Goal: Transaction & Acquisition: Purchase product/service

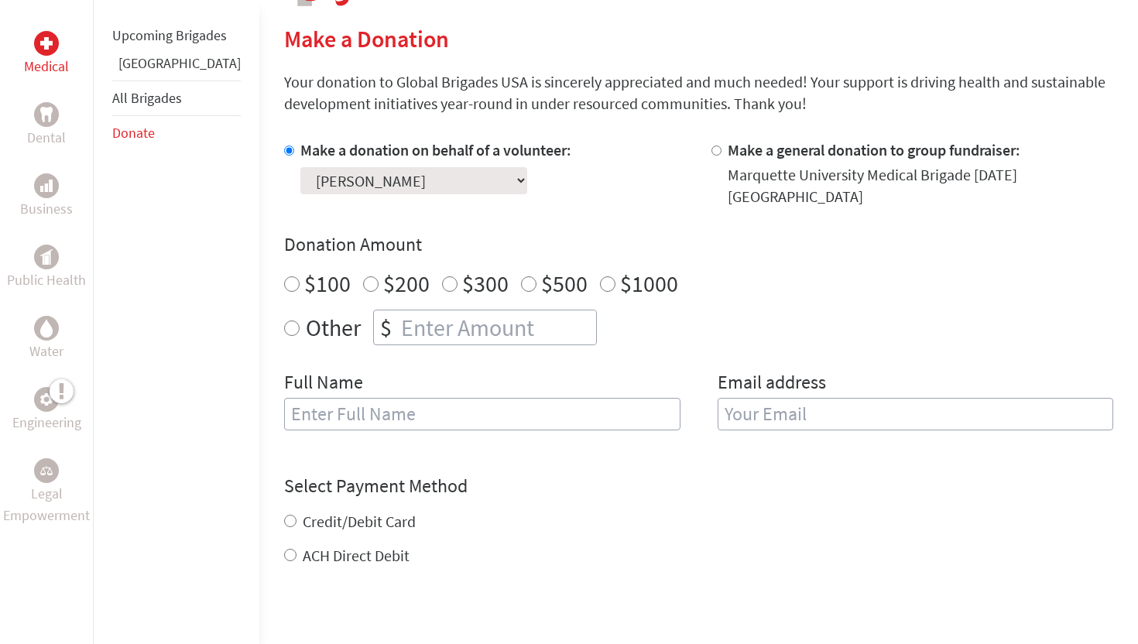
scroll to position [365, 0]
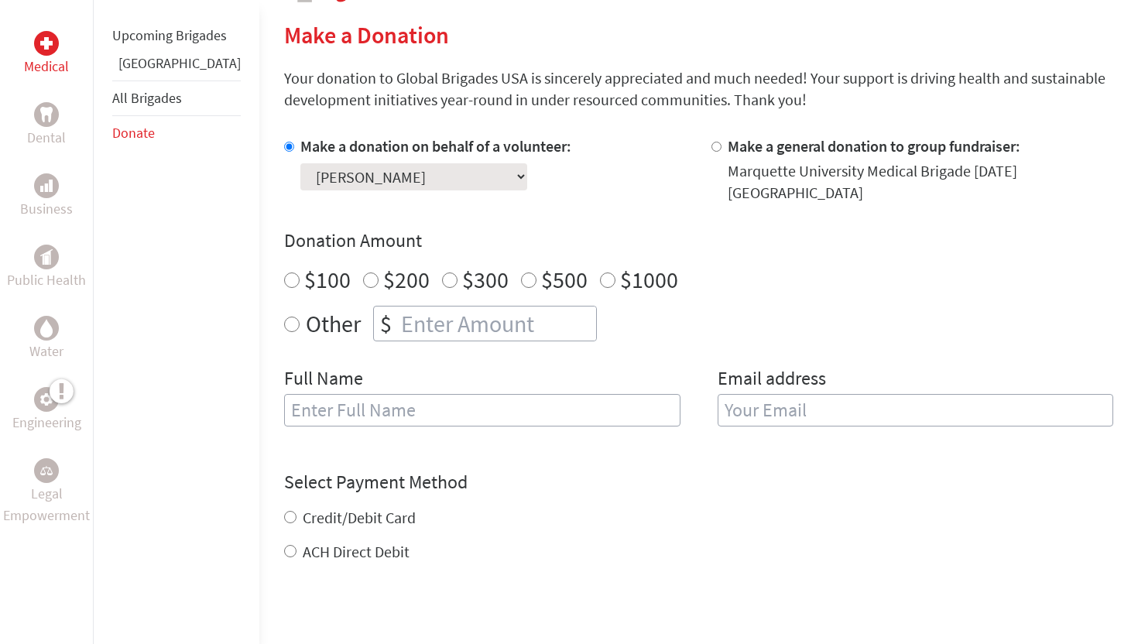
radio input "true"
click at [415, 307] on input "number" at bounding box center [497, 324] width 198 height 34
type input "700"
click at [413, 396] on input "text" at bounding box center [482, 410] width 396 height 33
type input "[PERSON_NAME]"
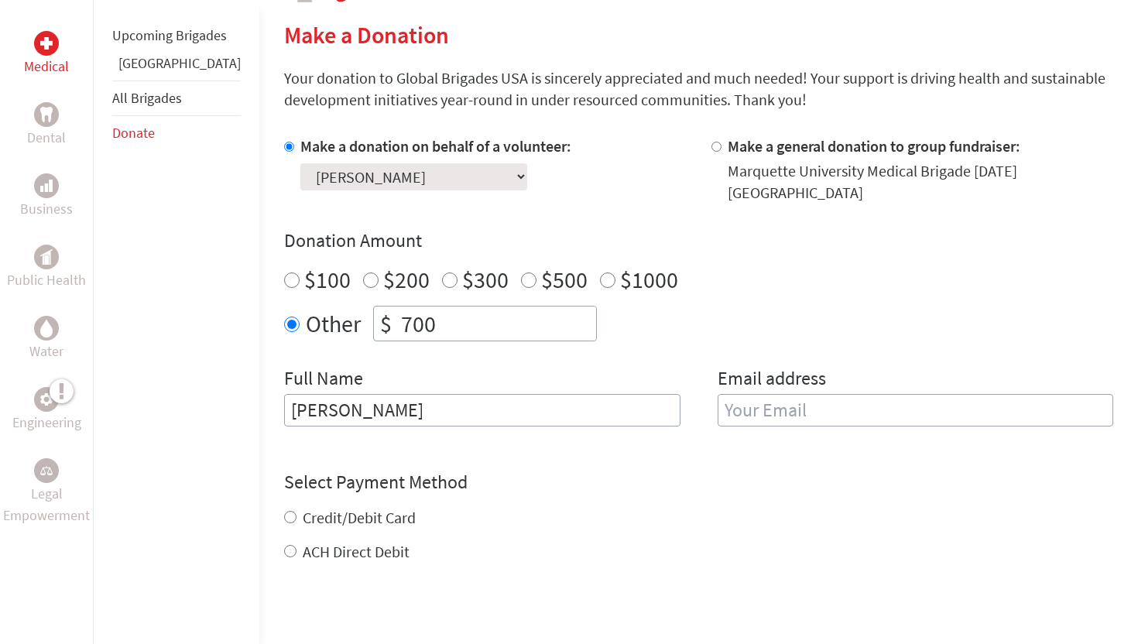
click at [759, 406] on input "email" at bounding box center [916, 410] width 396 height 33
type input "[PERSON_NAME][EMAIL_ADDRESS][PERSON_NAME][DOMAIN_NAME]"
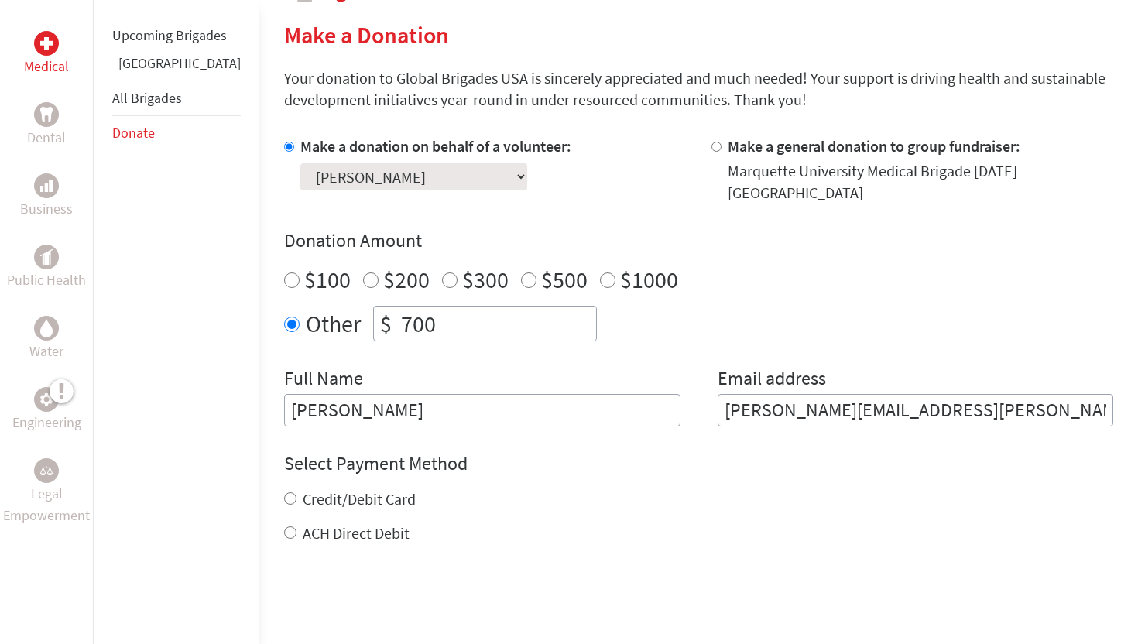
click at [785, 494] on div "Credit/Debit Card" at bounding box center [698, 499] width 829 height 22
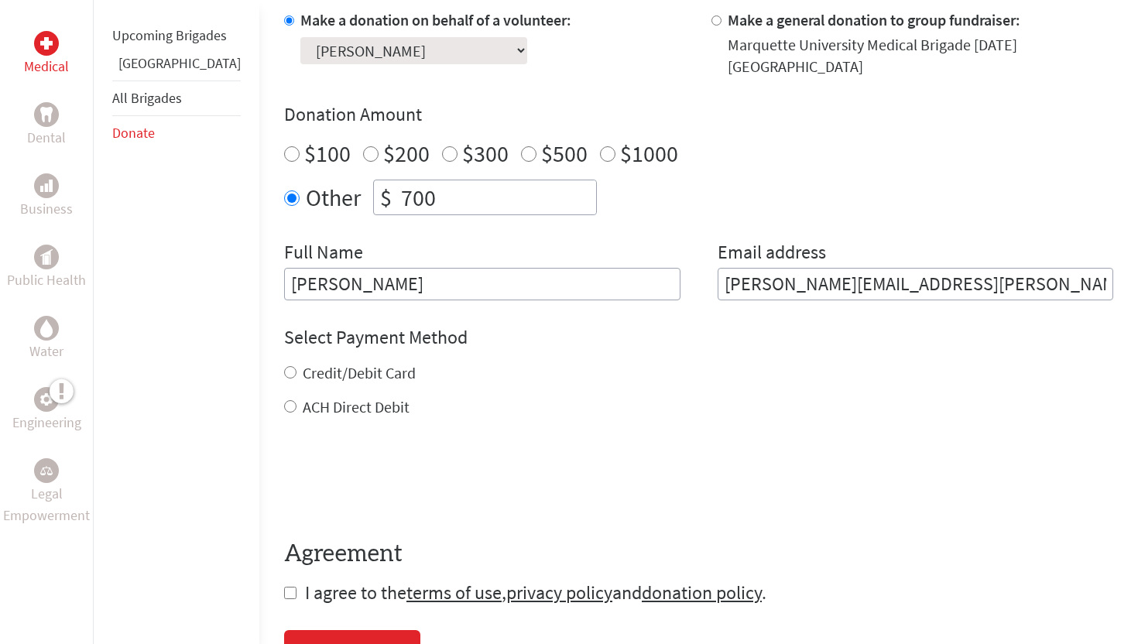
scroll to position [507, 0]
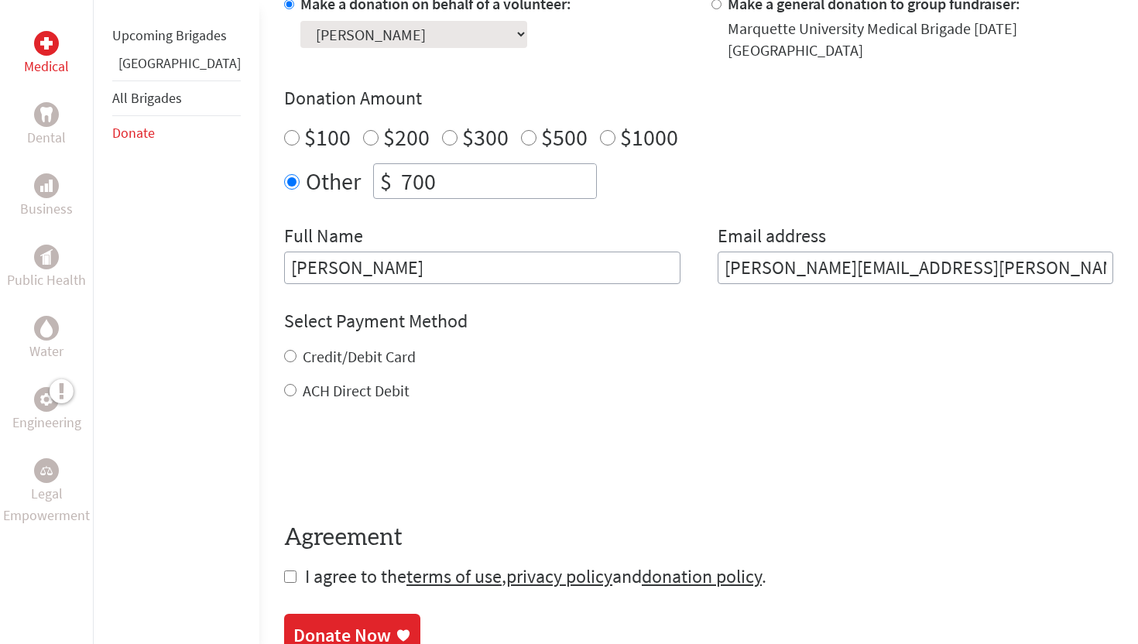
click at [284, 346] on div "Credit/Debit Card" at bounding box center [698, 357] width 829 height 22
click at [284, 350] on input "Credit/Debit Card" at bounding box center [290, 356] width 12 height 12
radio input "true"
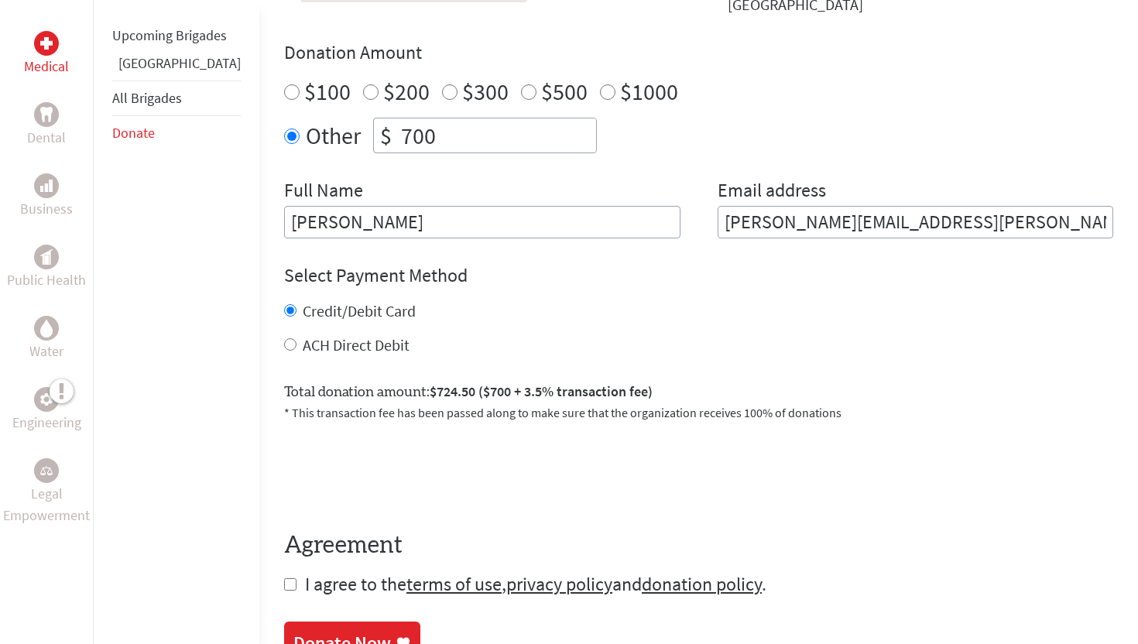
scroll to position [552, 0]
click at [284, 579] on input "checkbox" at bounding box center [290, 585] width 12 height 12
checkbox input "true"
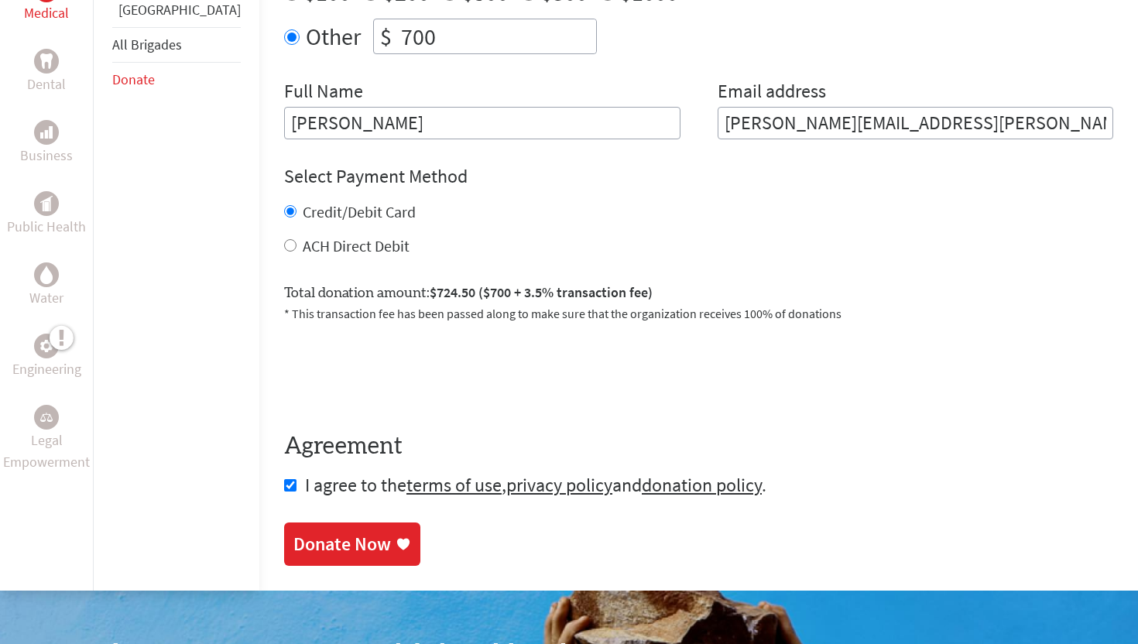
scroll to position [656, 0]
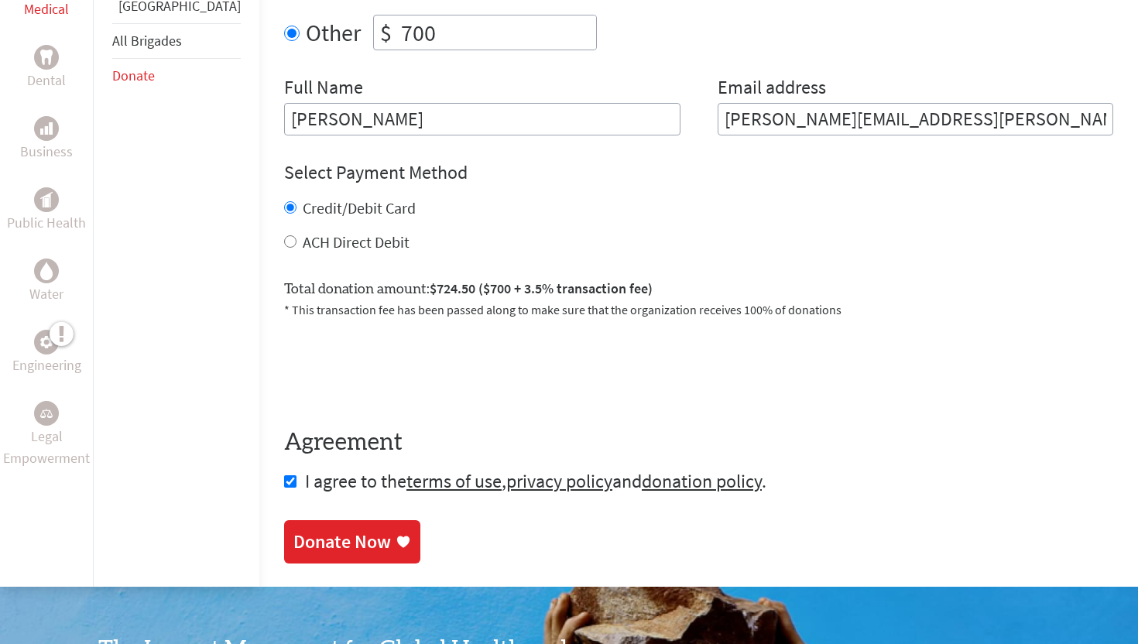
click at [322, 529] on div "Donate Now" at bounding box center [342, 541] width 98 height 25
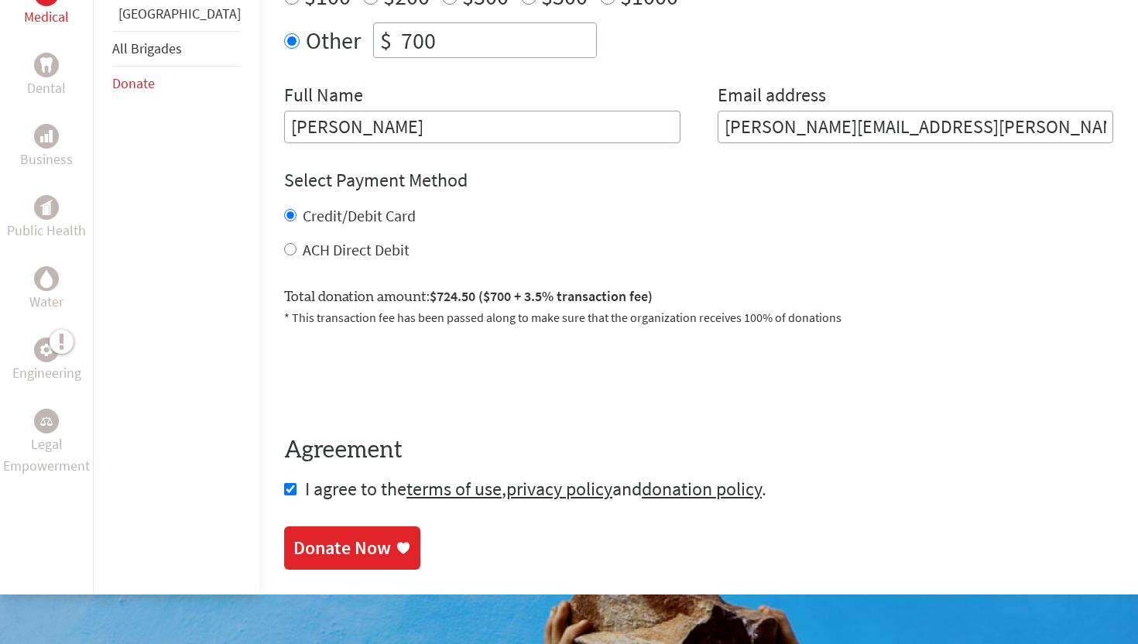
scroll to position [659, 0]
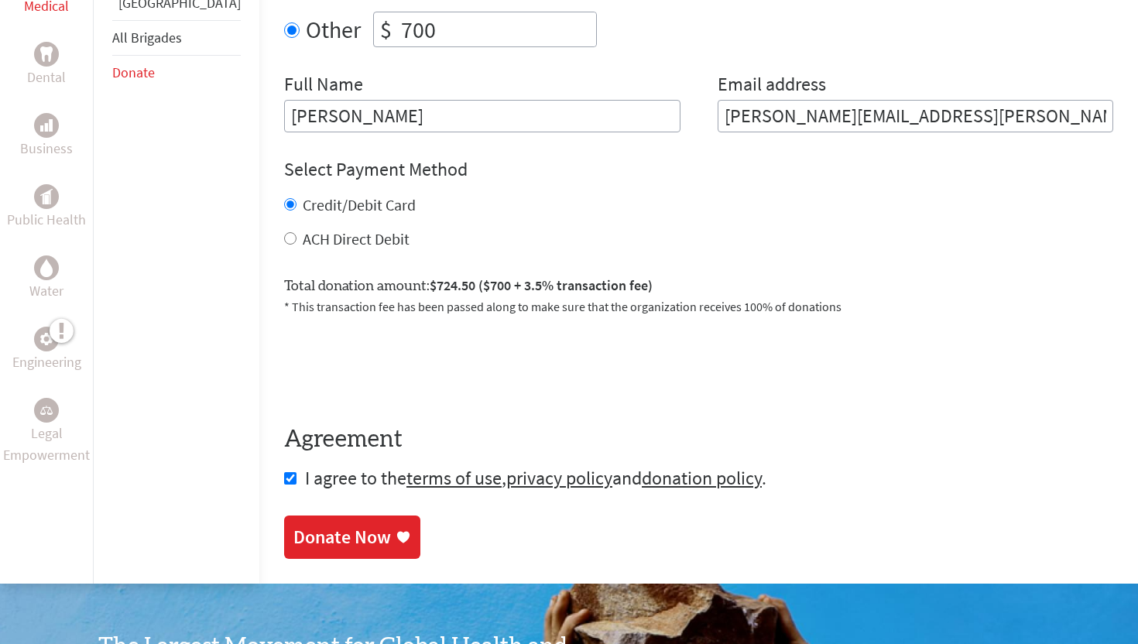
click at [284, 233] on div "ACH Direct Debit" at bounding box center [698, 239] width 829 height 22
click at [284, 232] on input "ACH Direct Debit" at bounding box center [290, 238] width 12 height 12
radio input "true"
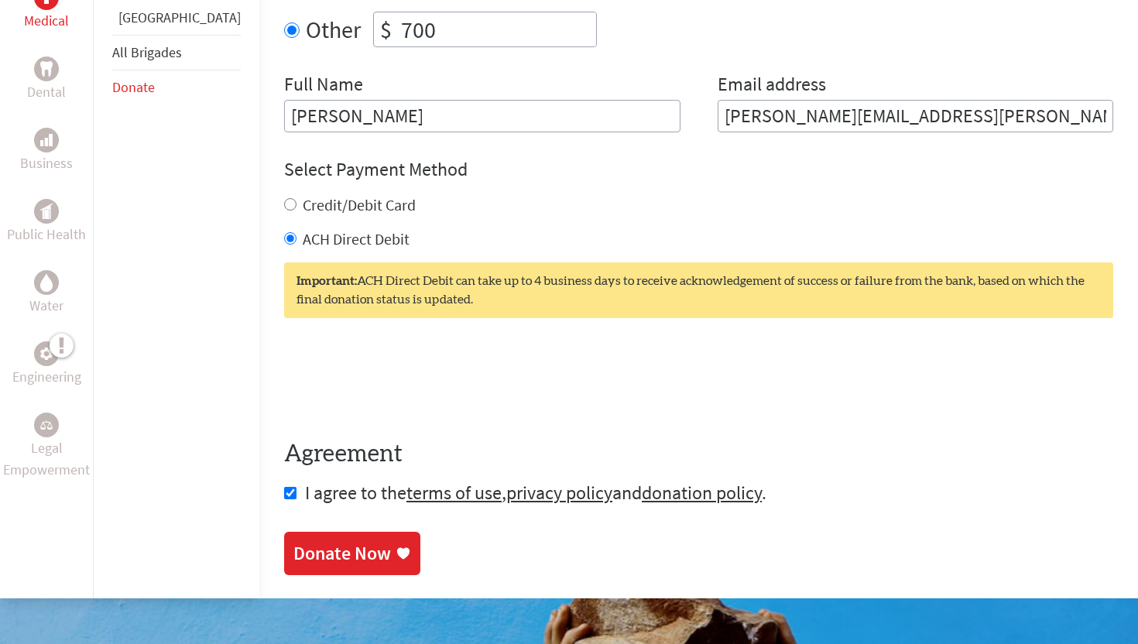
click at [318, 543] on div "Donate Now" at bounding box center [342, 553] width 98 height 25
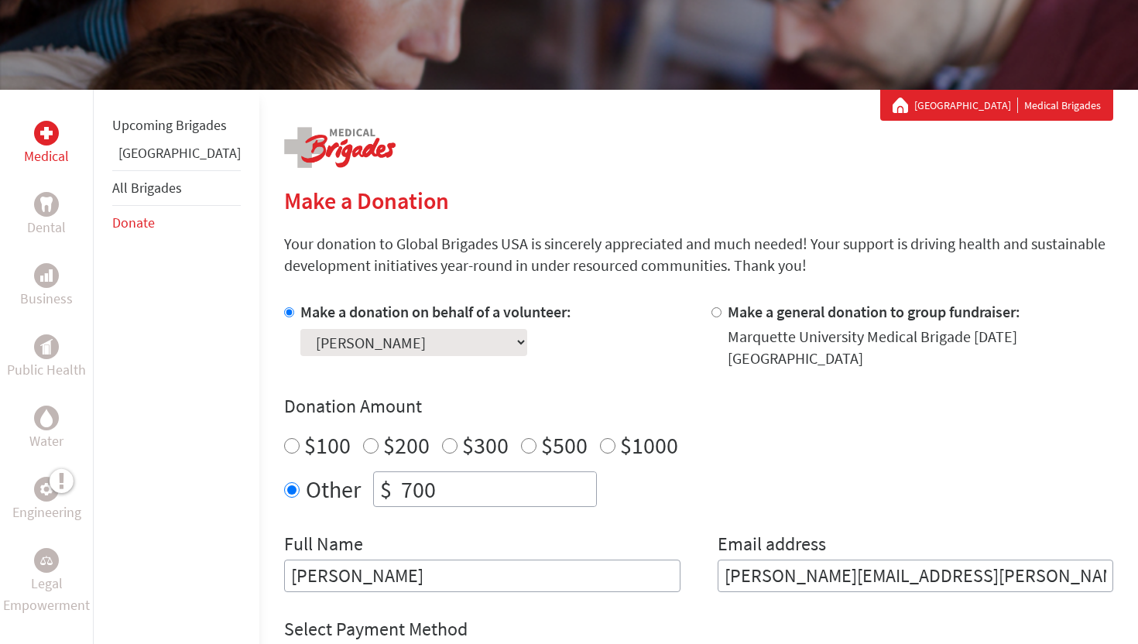
scroll to position [209, 0]
